Goal: Browse casually

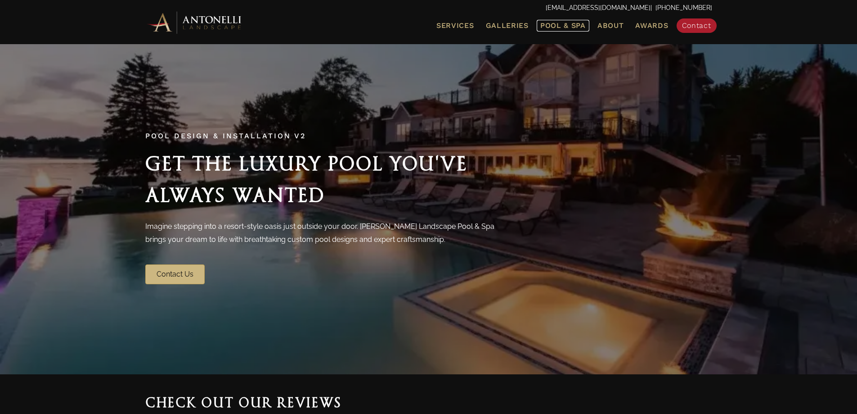
click at [560, 25] on span "Pool & Spa" at bounding box center [562, 25] width 45 height 9
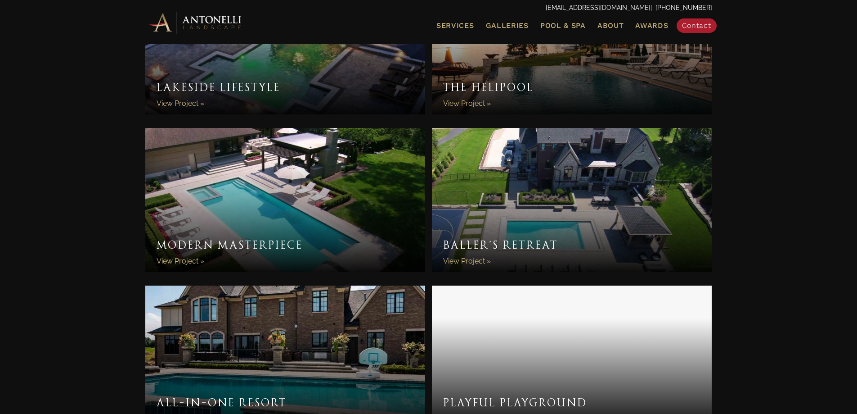
scroll to position [2295, 0]
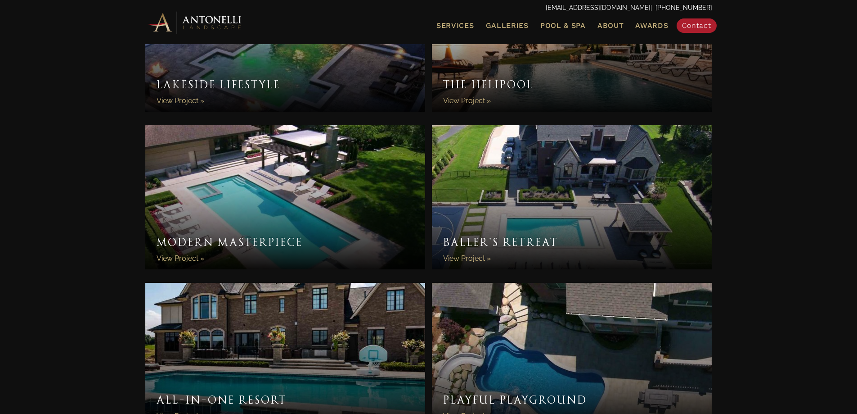
click at [565, 240] on link "Baller’s Retreat" at bounding box center [572, 197] width 280 height 144
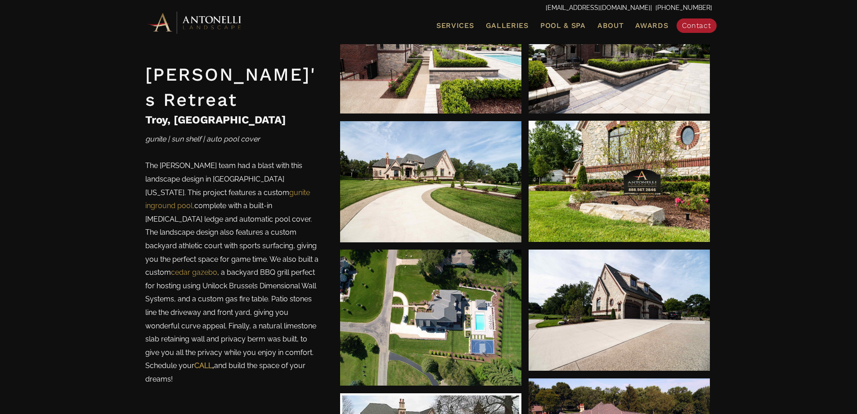
scroll to position [1035, 0]
